Goal: Navigation & Orientation: Find specific page/section

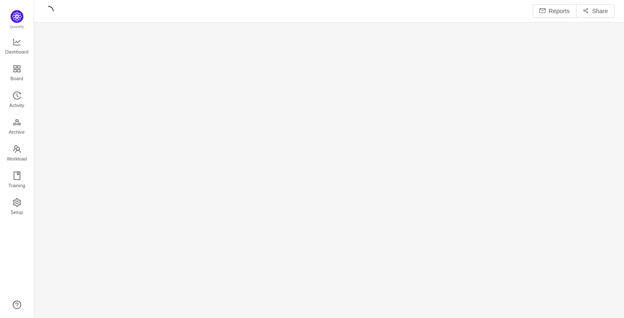
scroll to position [11, 11]
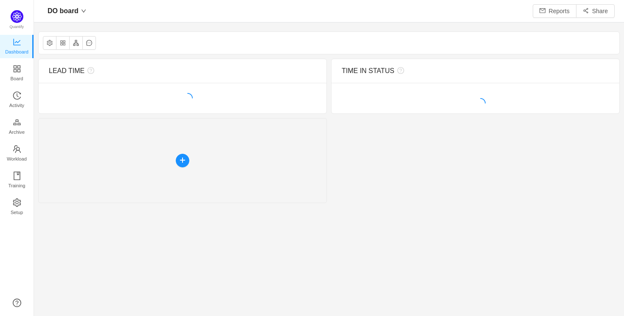
scroll to position [303, 571]
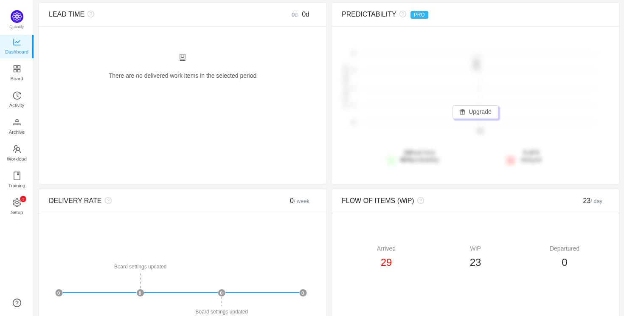
scroll to position [0, 0]
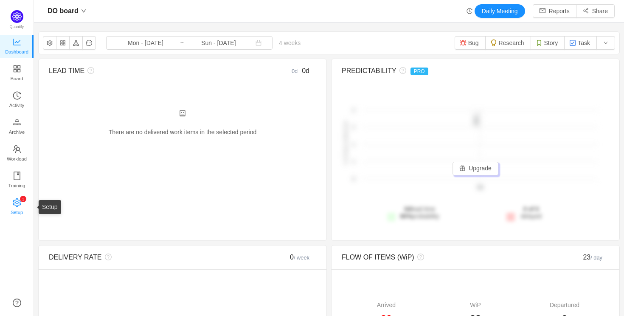
click at [22, 204] on span "Setup" at bounding box center [17, 212] width 12 height 17
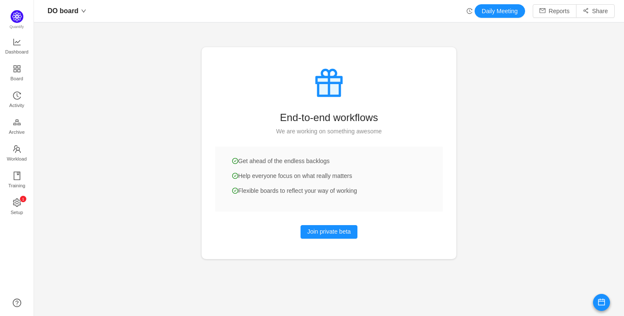
click at [144, 191] on div at bounding box center [329, 158] width 590 height 316
click at [13, 46] on span "Dashboard" at bounding box center [16, 51] width 23 height 17
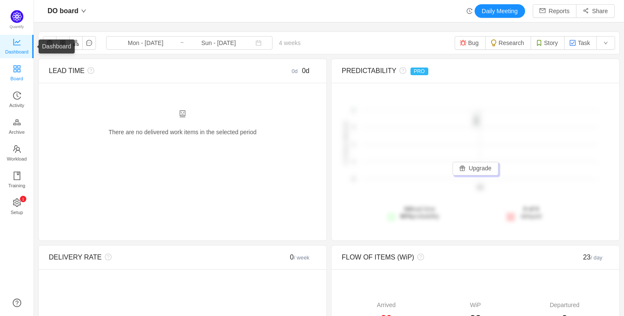
click at [17, 75] on span "Board" at bounding box center [17, 78] width 13 height 17
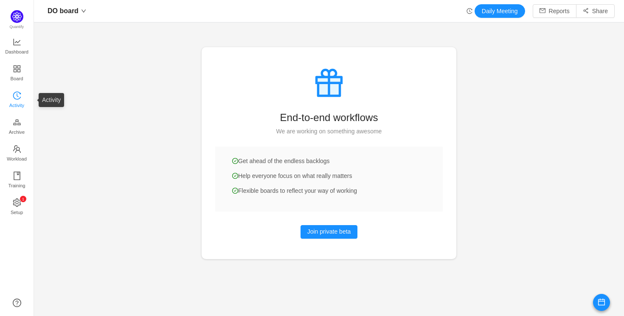
click at [15, 98] on span "Activity" at bounding box center [16, 105] width 15 height 17
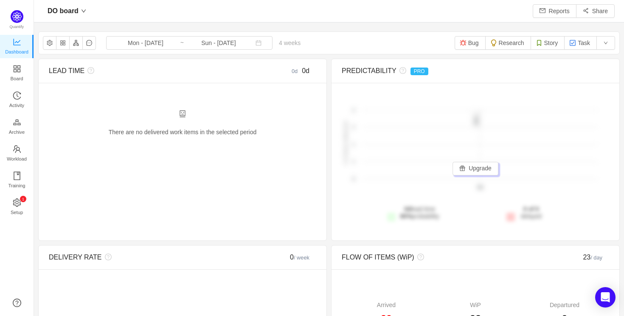
scroll to position [303, 571]
click at [21, 72] on span "Board" at bounding box center [17, 78] width 13 height 17
